Goal: Information Seeking & Learning: Find specific fact

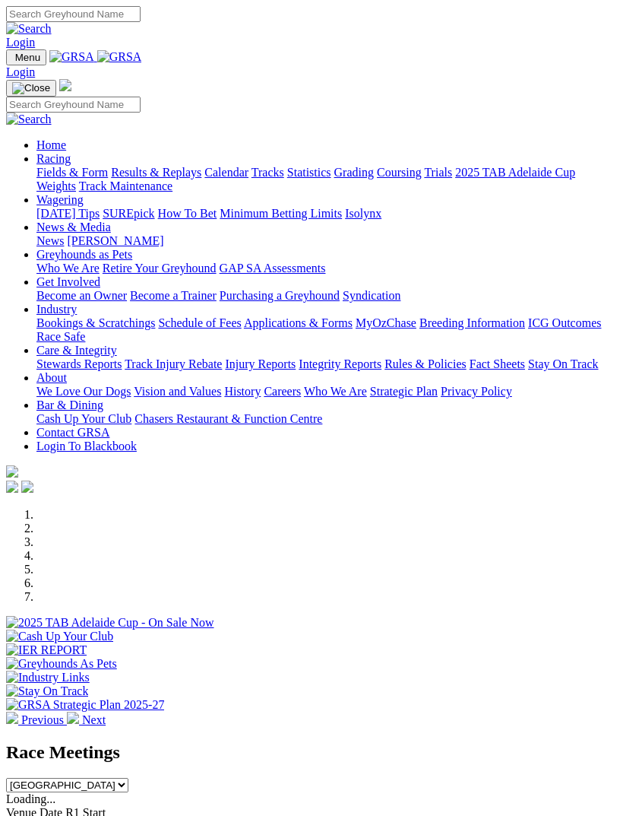
click at [12, 61] on img "Toggle navigation" at bounding box center [12, 61] width 0 height 0
click at [71, 165] on link "Racing" at bounding box center [53, 158] width 34 height 13
click at [140, 97] on input "Search" at bounding box center [73, 105] width 135 height 16
type input "Reiko terror"
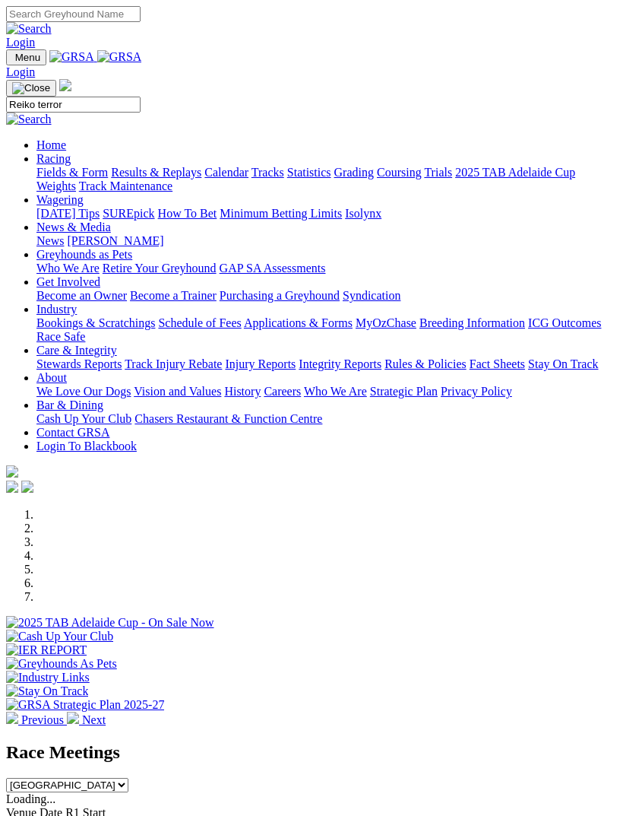
click at [52, 113] on img at bounding box center [29, 120] width 46 height 14
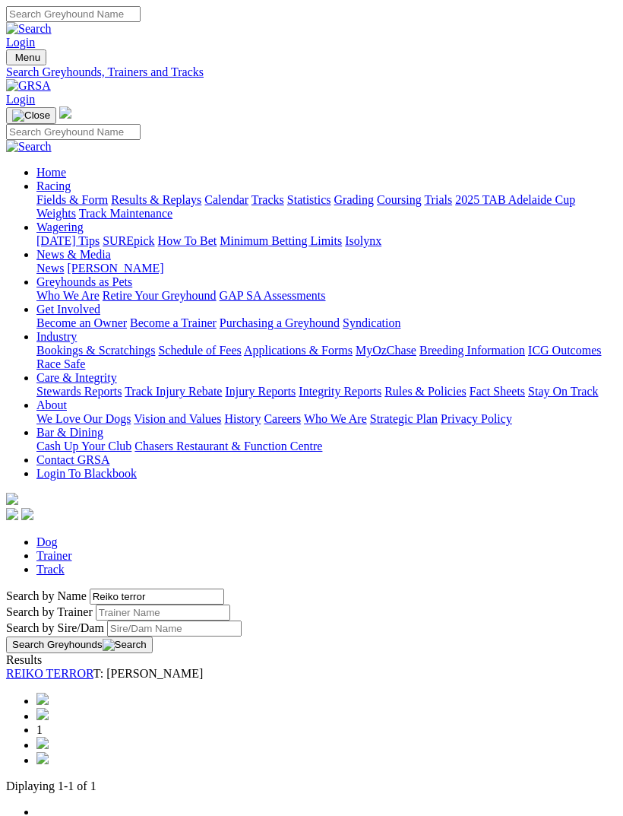
click at [153, 636] on button "Search Greyhounds" at bounding box center [79, 644] width 147 height 17
click at [94, 667] on link "REIKO TERROR" at bounding box center [49, 673] width 87 height 13
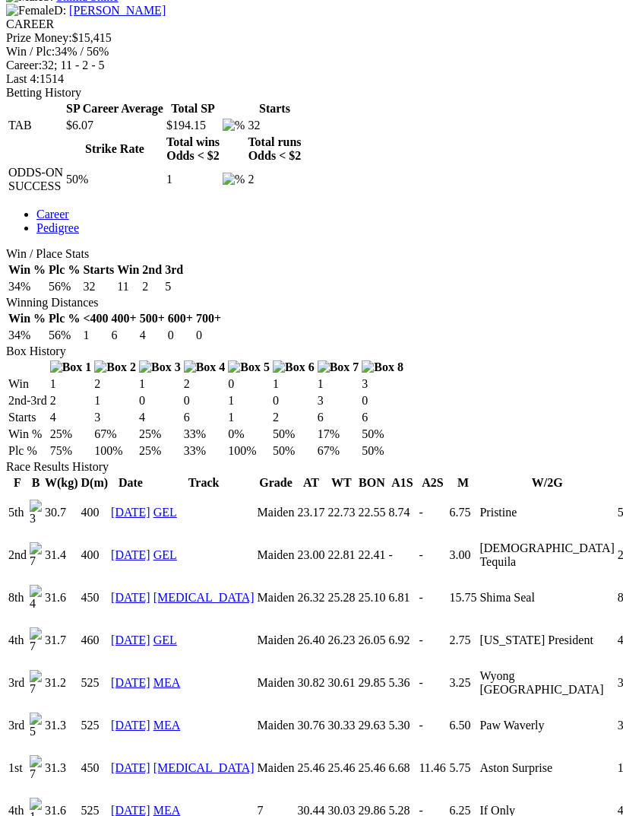
scroll to position [680, 0]
